Goal: Task Accomplishment & Management: Manage account settings

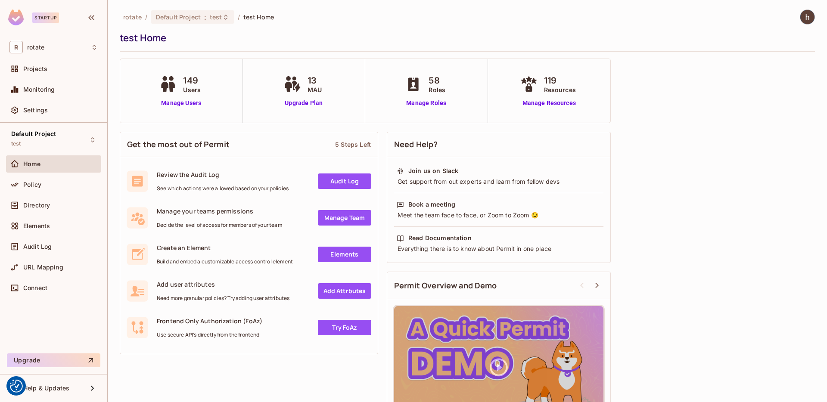
click at [60, 168] on div "Home" at bounding box center [53, 164] width 88 height 10
click at [73, 77] on div "Projects" at bounding box center [53, 68] width 95 height 17
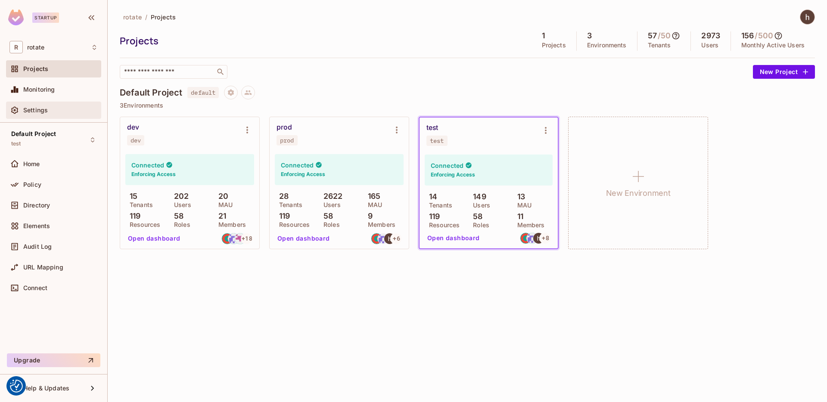
click at [71, 112] on div "Settings" at bounding box center [60, 110] width 74 height 7
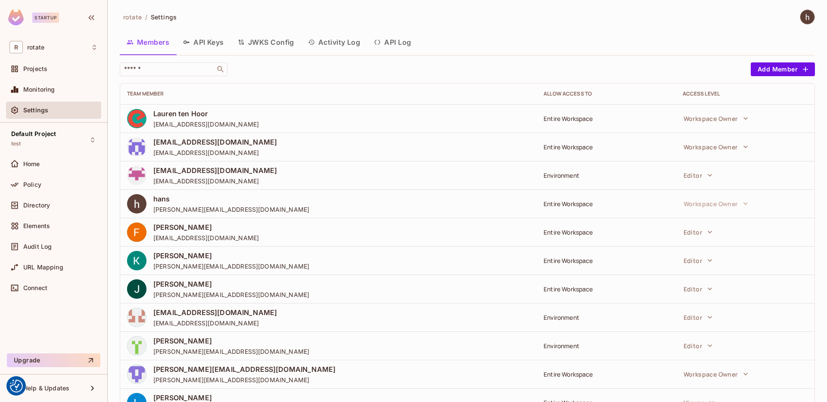
click at [208, 47] on button "API Keys" at bounding box center [203, 42] width 55 height 22
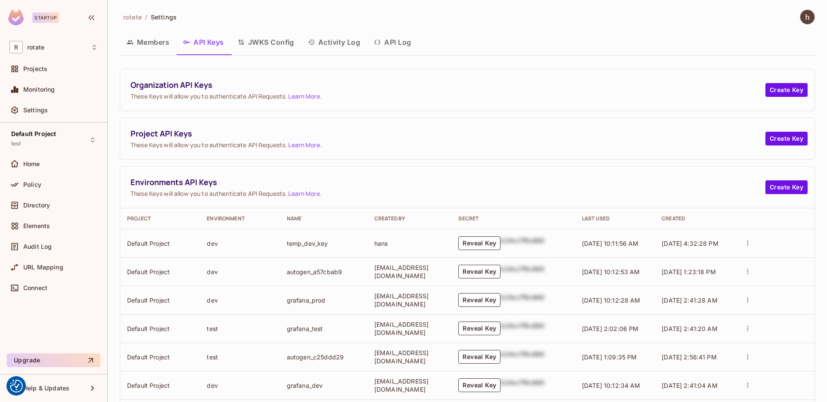
scroll to position [18, 0]
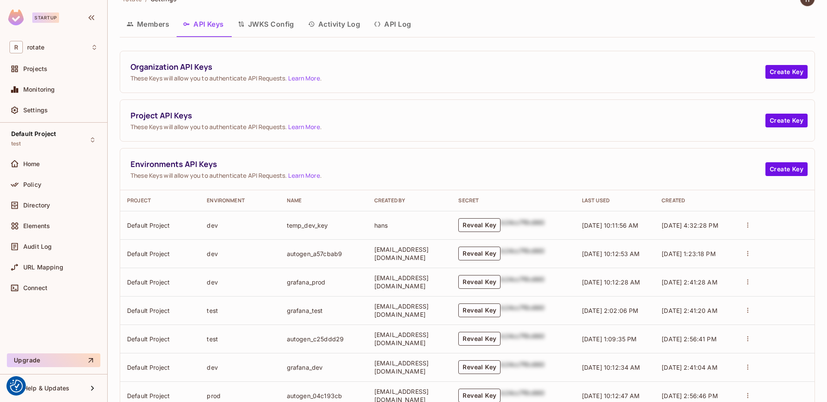
drag, startPoint x: 714, startPoint y: 286, endPoint x: 125, endPoint y: 228, distance: 591.5
click at [125, 228] on tbody "Default Project dev temp_dev_key hans Reveal Key b24cc7f8c660 [DATE] 10:11:56 A…" at bounding box center [467, 310] width 694 height 199
click at [448, 270] on td "[EMAIL_ADDRESS][DOMAIN_NAME]" at bounding box center [409, 282] width 84 height 28
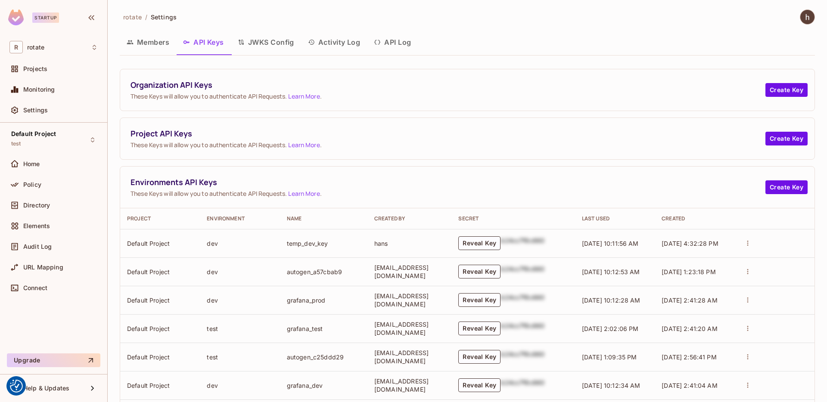
click at [801, 15] on img at bounding box center [807, 17] width 14 height 14
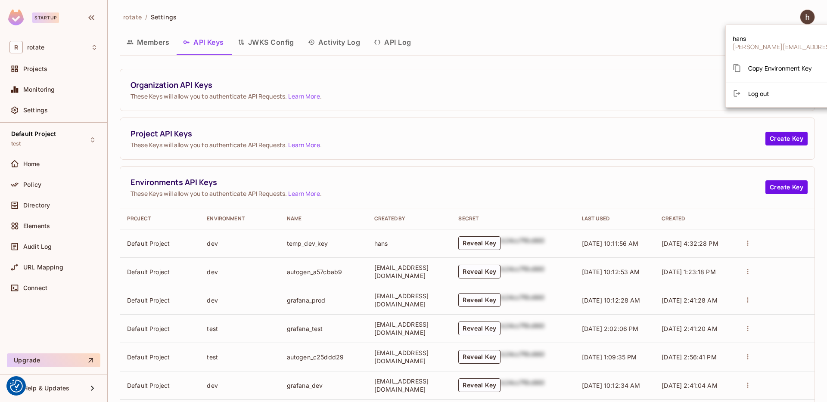
click at [777, 66] on span "Copy Environment Key" at bounding box center [780, 68] width 64 height 8
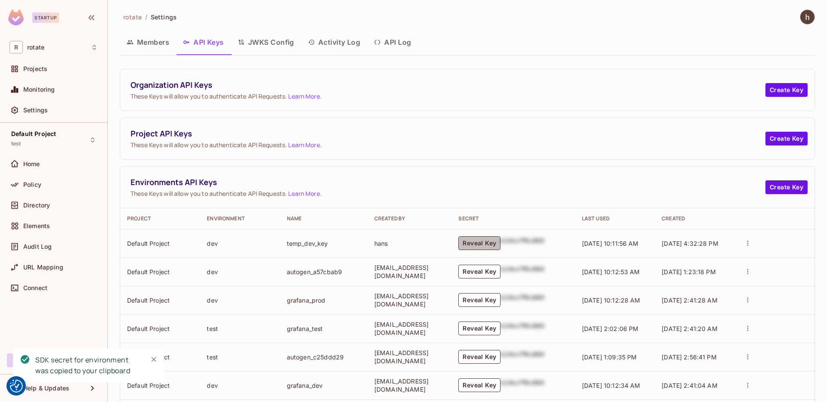
click at [480, 243] on button "Reveal Key" at bounding box center [479, 243] width 42 height 14
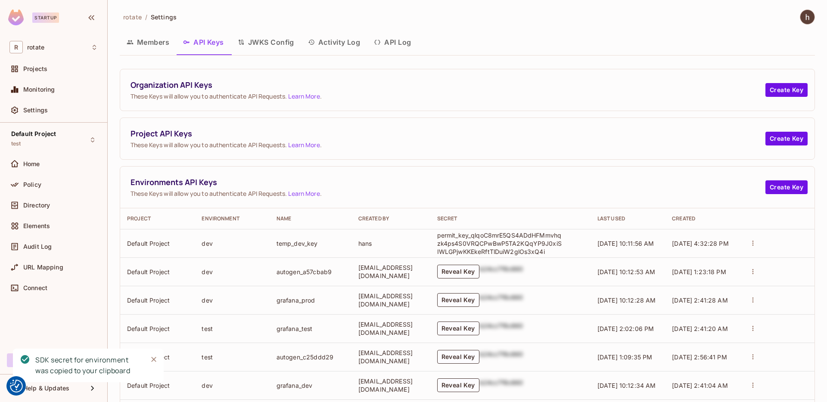
click at [551, 147] on span "These Keys will allow you to authenticate API Requests. Learn More ." at bounding box center [447, 145] width 635 height 8
click at [478, 273] on button "Reveal Key" at bounding box center [458, 272] width 42 height 14
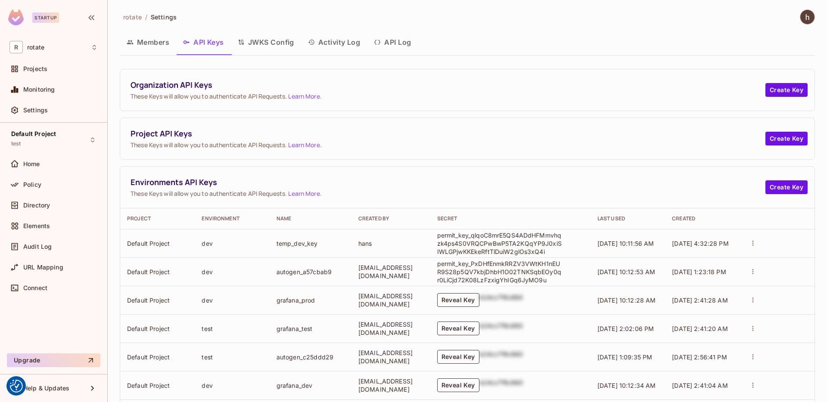
click at [476, 293] on button "Reveal Key" at bounding box center [458, 300] width 42 height 14
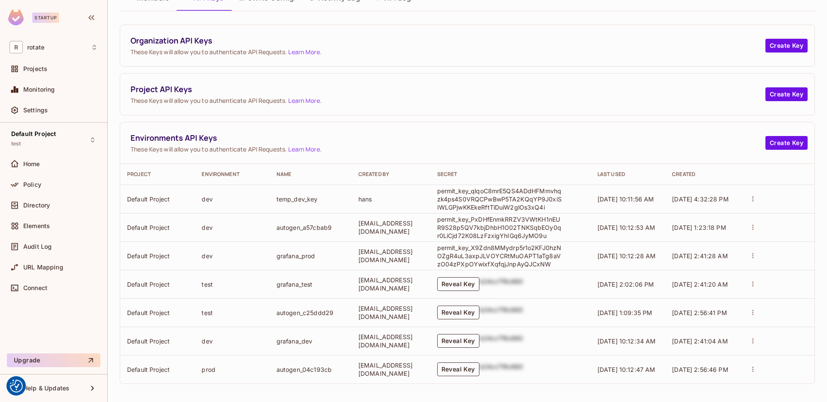
scroll to position [45, 0]
click at [469, 344] on button "Reveal Key" at bounding box center [458, 340] width 42 height 14
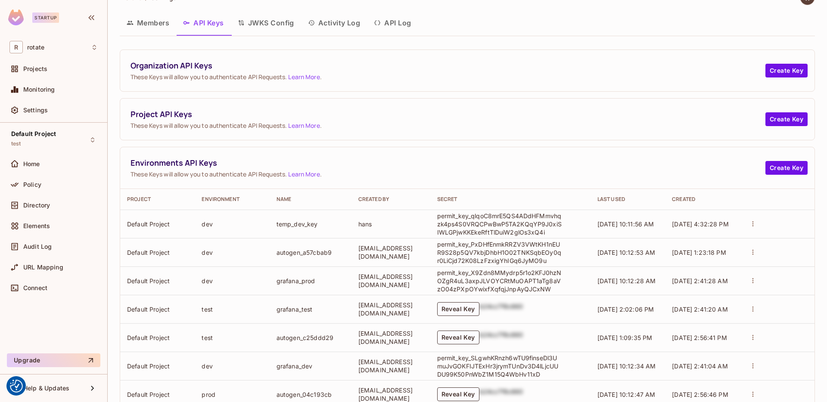
scroll to position [44, 0]
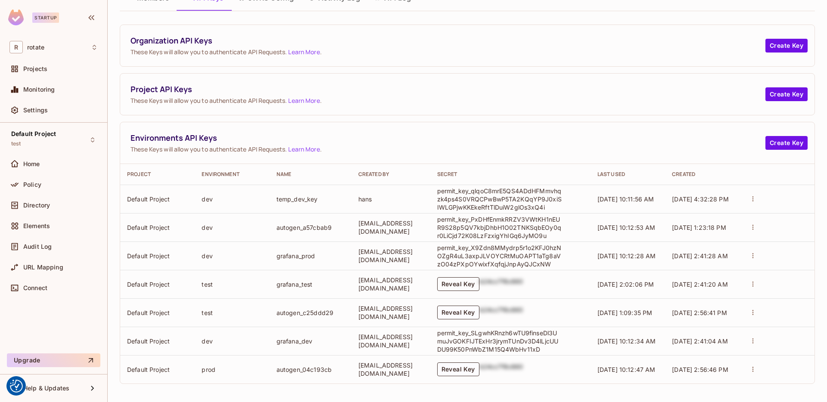
click at [467, 287] on button "Reveal Key" at bounding box center [458, 284] width 42 height 14
click at [468, 319] on button "Reveal Key" at bounding box center [458, 313] width 42 height 14
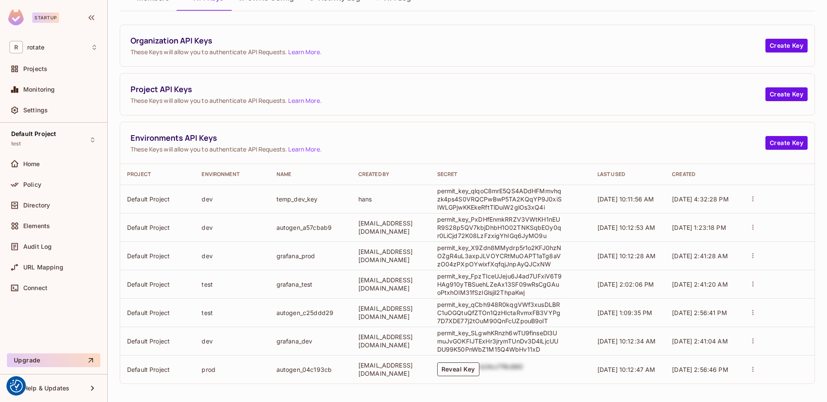
click at [482, 318] on p "permit_key_qCbh948R0kqgVWf3xusDLBRC1uOGQtuQfZTOn1QzHIctaRvmxFB3VYPg7D7XDE77j2tO…" at bounding box center [499, 313] width 125 height 25
click at [469, 369] on button "Reveal Key" at bounding box center [458, 370] width 42 height 14
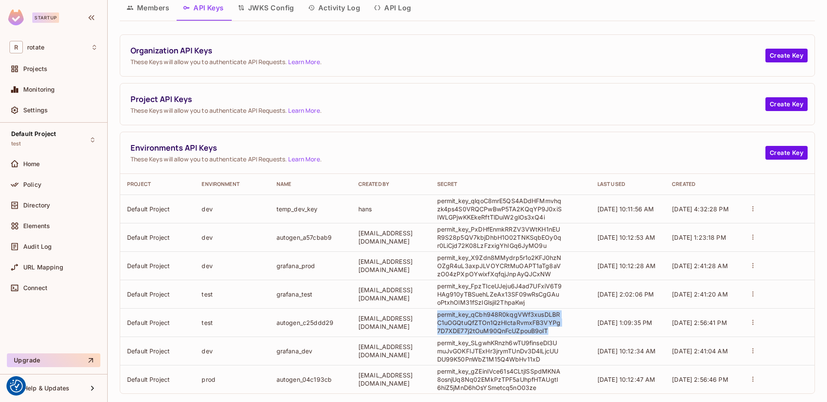
scroll to position [0, 0]
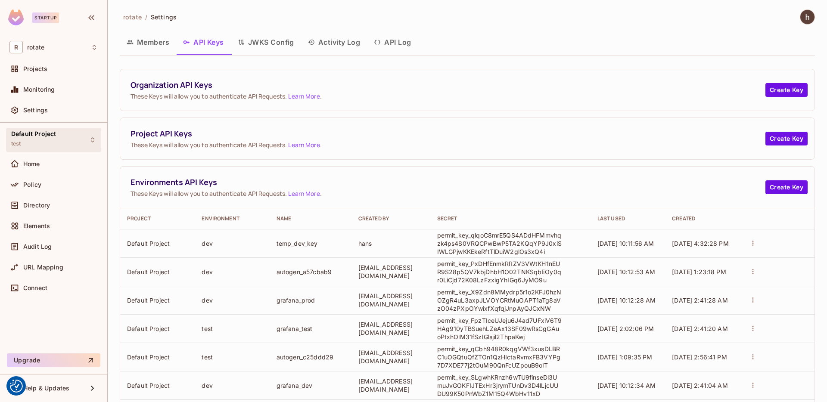
click at [82, 141] on div "Default Project test" at bounding box center [53, 140] width 95 height 24
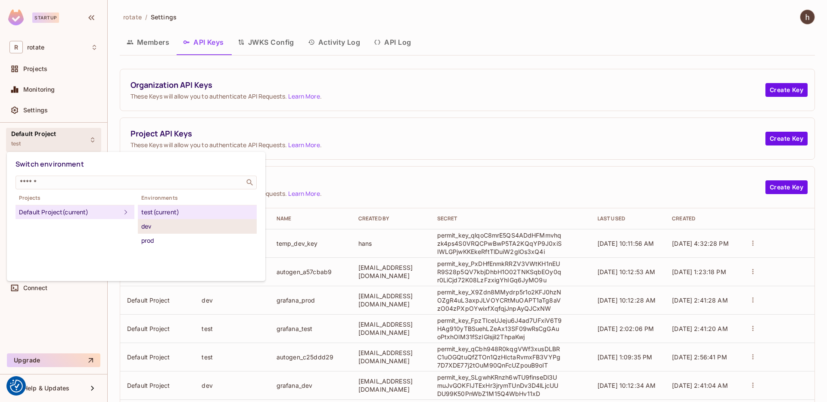
click at [148, 228] on div "dev" at bounding box center [197, 226] width 112 height 10
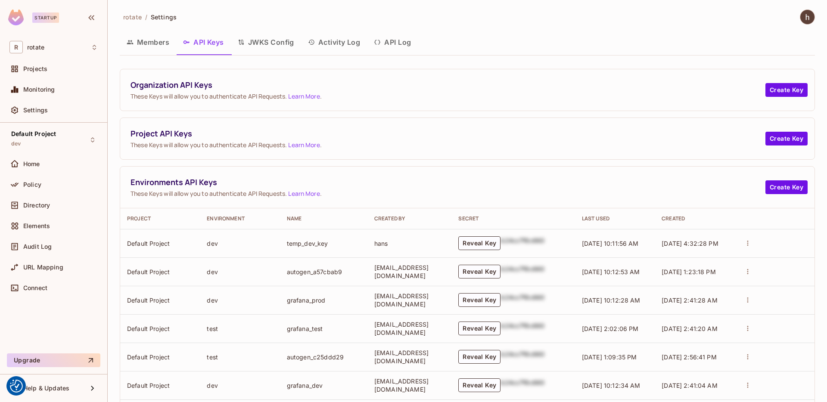
click at [801, 22] on img at bounding box center [807, 17] width 14 height 14
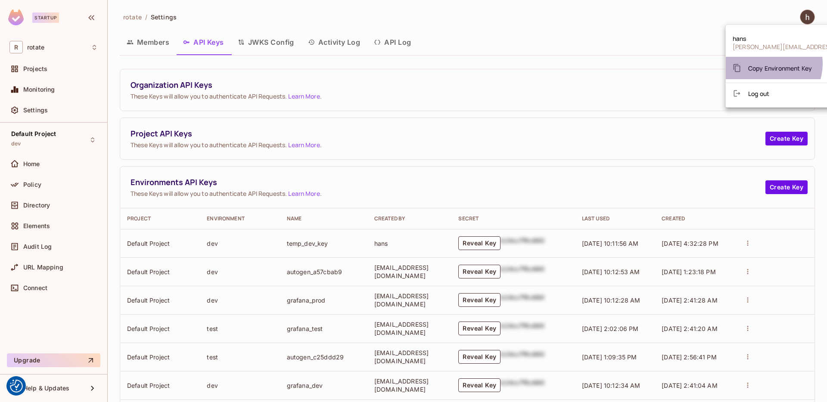
click at [768, 64] on span "Copy Environment Key" at bounding box center [780, 68] width 64 height 8
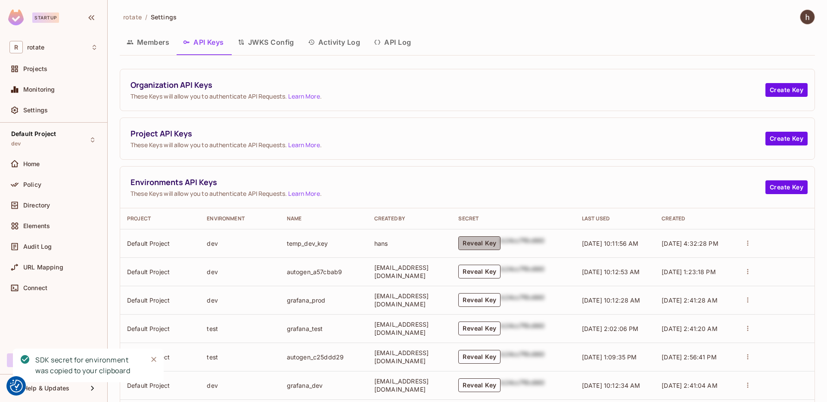
click at [489, 248] on button "Reveal Key" at bounding box center [479, 243] width 42 height 14
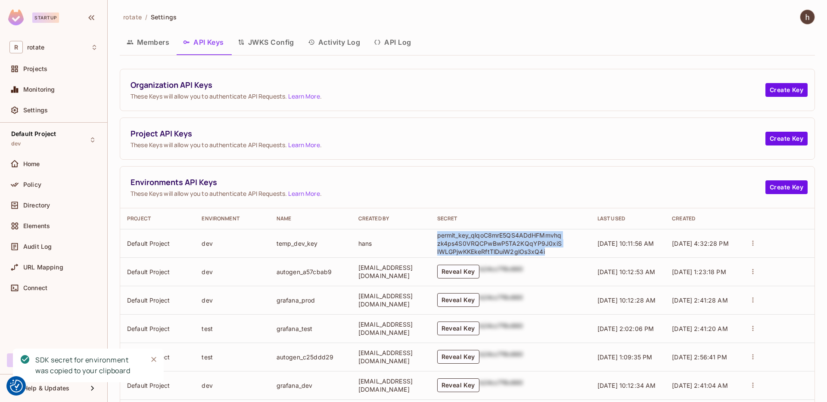
click at [532, 242] on p "permit_key_qlqoC8mrE5QS4ADdHFMmvhqzk4ps4S0VRQCPwBwP5TA2KQqYP9J0xiSIWLGPjwKKEkeR…" at bounding box center [499, 243] width 125 height 25
click at [576, 176] on div "Environments API Keys These Keys will allow you to authenticate API Requests. L…" at bounding box center [467, 188] width 694 height 42
